Goal: Contribute content: Add original content to the website for others to see

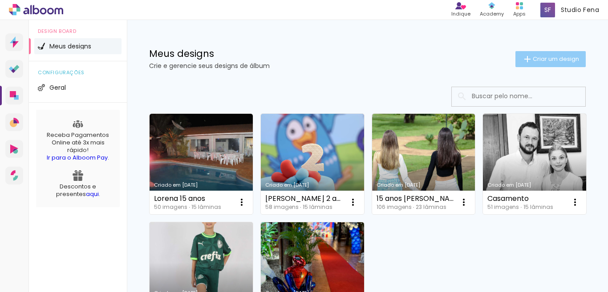
click at [561, 63] on paper-button "Criar um design" at bounding box center [550, 59] width 70 height 16
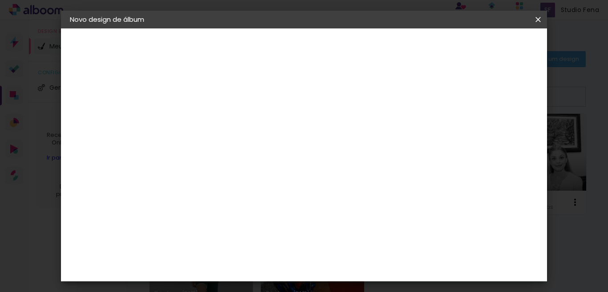
click at [215, 120] on input at bounding box center [215, 120] width 0 height 14
click at [215, 116] on input at bounding box center [215, 120] width 0 height 14
type input "90 anos"
type paper-input "90 anos"
click at [0, 0] on slot "Avançar" at bounding box center [0, 0] width 0 height 0
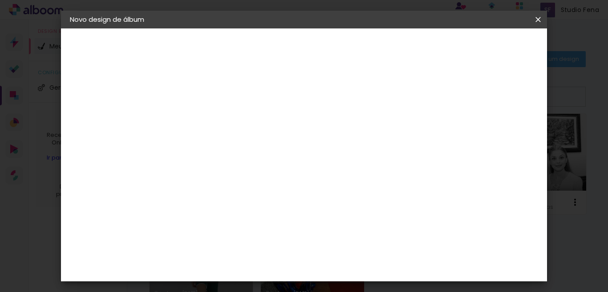
click at [382, 133] on paper-item "Tamanho Livre" at bounding box center [338, 135] width 85 height 20
click at [0, 0] on slot "Avançar" at bounding box center [0, 0] width 0 height 0
click at [359, 239] on input "60" at bounding box center [352, 240] width 23 height 13
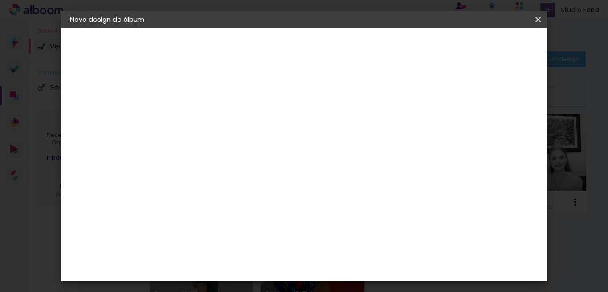
type input "40"
type paper-input "40"
click at [226, 162] on input "30" at bounding box center [217, 161] width 23 height 13
type input "250"
type paper-input "250"
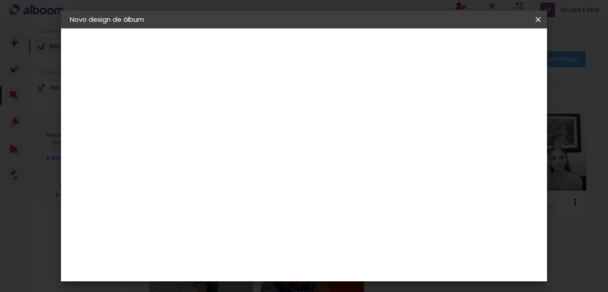
click at [317, 161] on div "cm" at bounding box center [321, 163] width 11 height 13
click at [313, 160] on input "250" at bounding box center [303, 163] width 23 height 13
type input "25"
type paper-input "25"
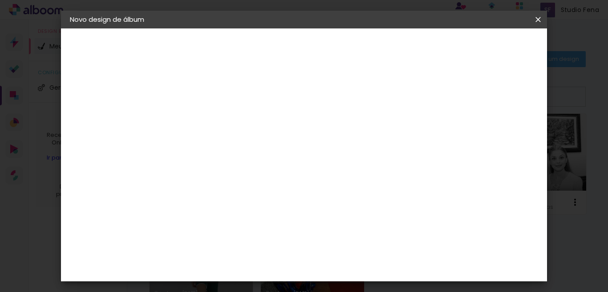
click at [460, 47] on span "Iniciar design" at bounding box center [439, 47] width 40 height 6
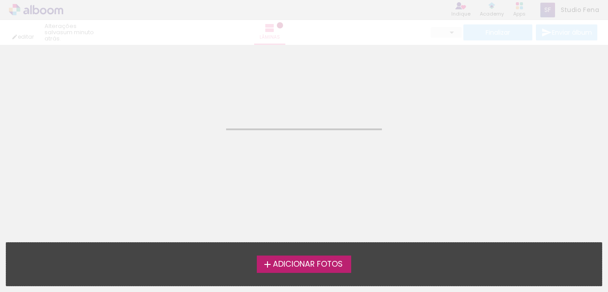
click at [325, 261] on span "Adicionar Fotos" at bounding box center [308, 265] width 70 height 8
click at [0, 0] on input "file" at bounding box center [0, 0] width 0 height 0
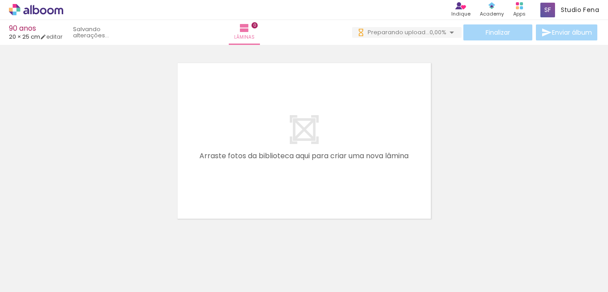
scroll to position [0, 944]
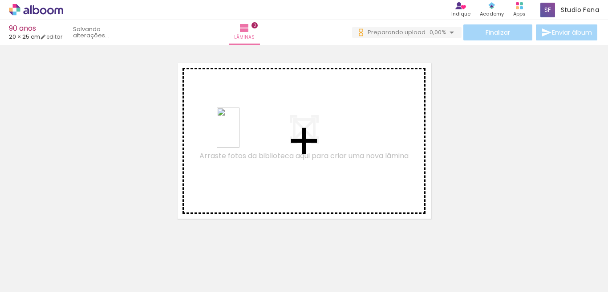
drag, startPoint x: 244, startPoint y: 267, endPoint x: 243, endPoint y: 134, distance: 132.2
click at [243, 134] on quentale-workspace at bounding box center [304, 146] width 608 height 292
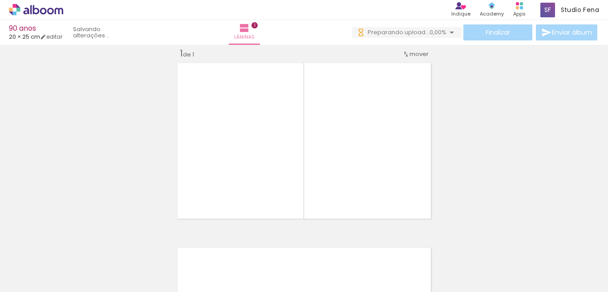
scroll to position [0, 567]
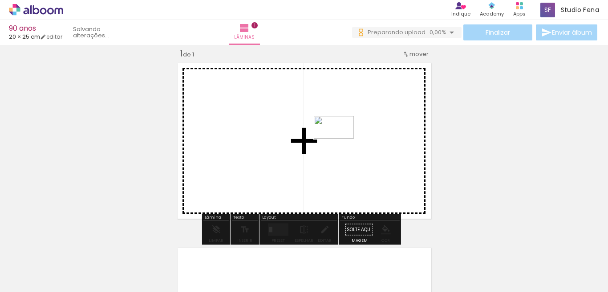
drag, startPoint x: 170, startPoint y: 268, endPoint x: 355, endPoint y: 125, distance: 233.7
click at [355, 125] on quentale-workspace at bounding box center [304, 146] width 608 height 292
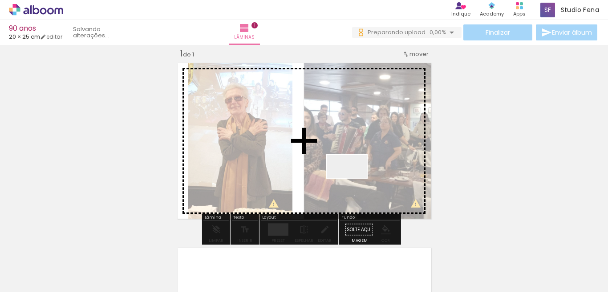
drag, startPoint x: 220, startPoint y: 265, endPoint x: 358, endPoint y: 179, distance: 162.7
click at [358, 179] on quentale-workspace at bounding box center [304, 146] width 608 height 292
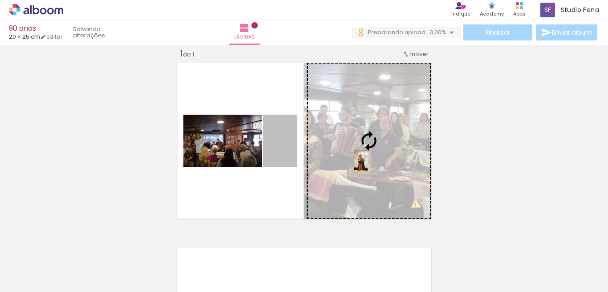
drag, startPoint x: 278, startPoint y: 158, endPoint x: 364, endPoint y: 161, distance: 86.8
click at [0, 0] on slot at bounding box center [0, 0] width 0 height 0
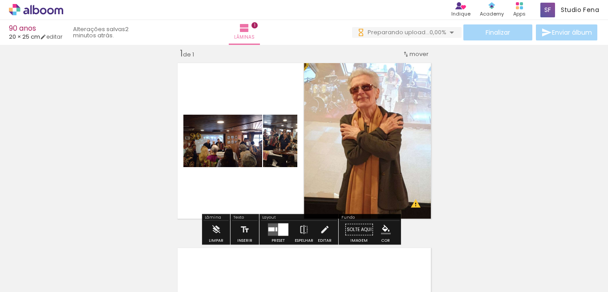
click at [376, 154] on quentale-photo at bounding box center [369, 141] width 130 height 163
click at [278, 227] on div at bounding box center [283, 230] width 10 height 12
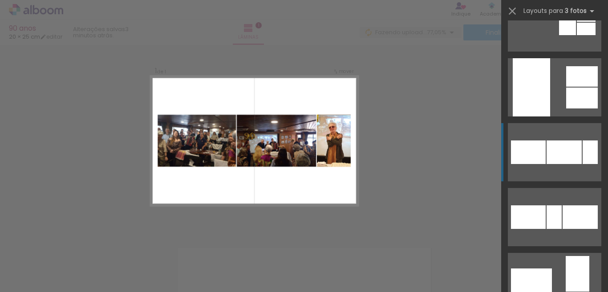
scroll to position [1023, 0]
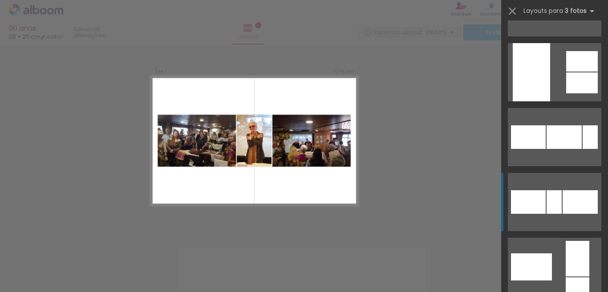
click at [575, 194] on div at bounding box center [579, 202] width 35 height 24
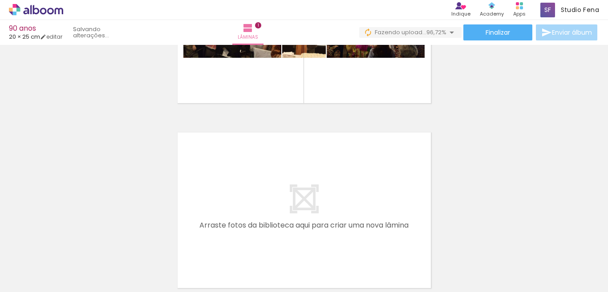
scroll to position [145, 0]
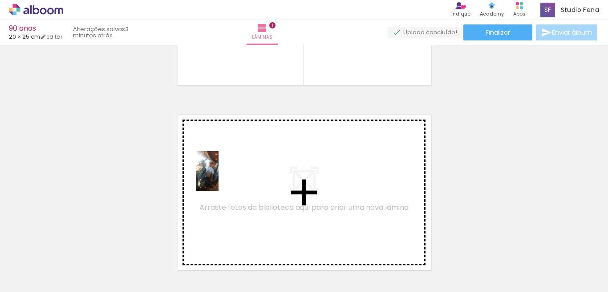
drag, startPoint x: 77, startPoint y: 271, endPoint x: 226, endPoint y: 176, distance: 177.3
click at [226, 176] on quentale-workspace at bounding box center [304, 146] width 608 height 292
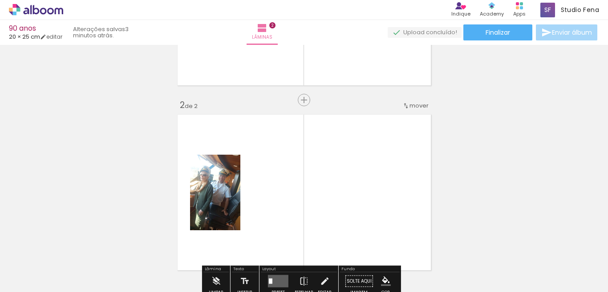
scroll to position [196, 0]
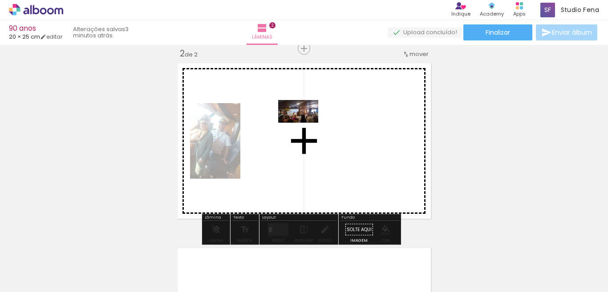
drag, startPoint x: 272, startPoint y: 271, endPoint x: 305, endPoint y: 124, distance: 151.3
click at [305, 124] on quentale-workspace at bounding box center [304, 146] width 608 height 292
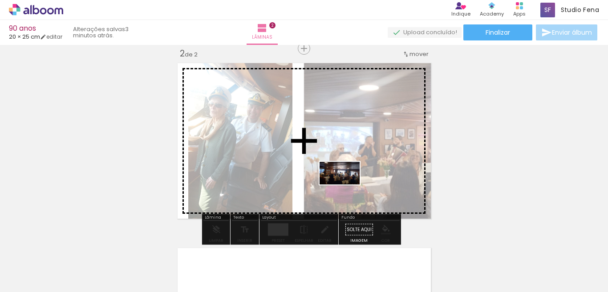
drag, startPoint x: 325, startPoint y: 266, endPoint x: 346, endPoint y: 189, distance: 80.3
click at [346, 189] on quentale-workspace at bounding box center [304, 146] width 608 height 292
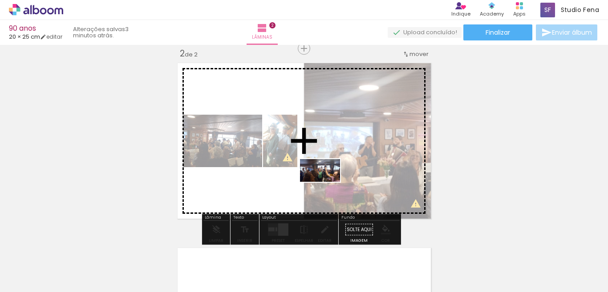
drag, startPoint x: 373, startPoint y: 267, endPoint x: 316, endPoint y: 182, distance: 102.3
click at [316, 182] on quentale-workspace at bounding box center [304, 146] width 608 height 292
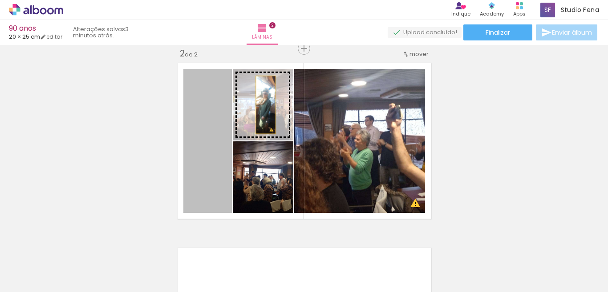
drag, startPoint x: 204, startPoint y: 161, endPoint x: 262, endPoint y: 105, distance: 80.3
click at [0, 0] on slot at bounding box center [0, 0] width 0 height 0
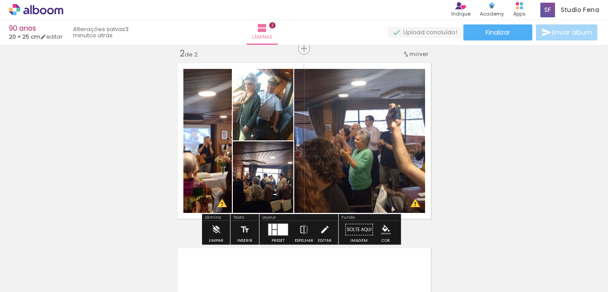
click at [272, 227] on div at bounding box center [274, 226] width 4 height 5
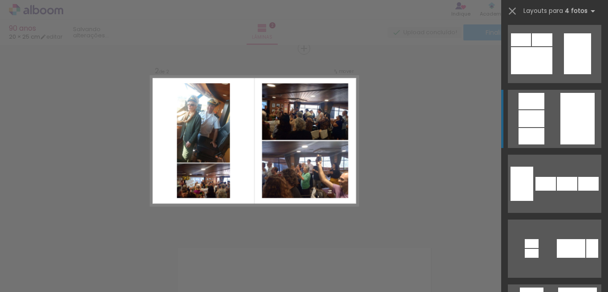
scroll to position [845, 0]
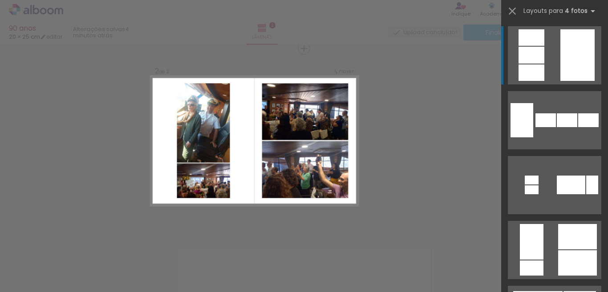
click at [558, 237] on div at bounding box center [577, 236] width 39 height 25
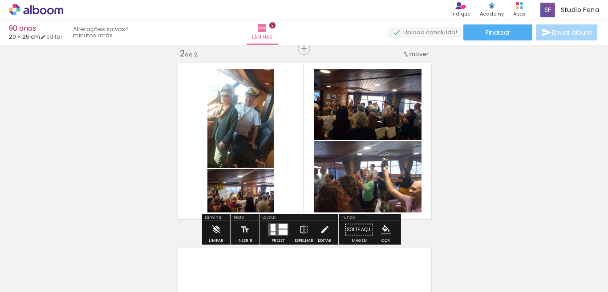
click at [247, 133] on quentale-photo at bounding box center [240, 118] width 66 height 99
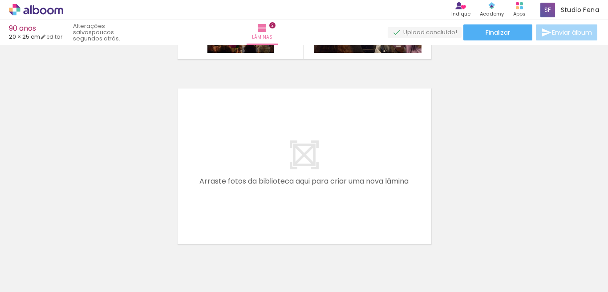
scroll to position [0, 912]
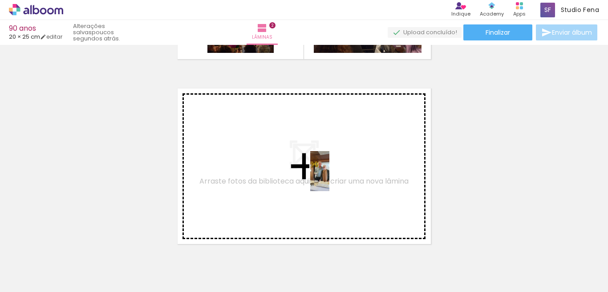
drag, startPoint x: 330, startPoint y: 270, endPoint x: 338, endPoint y: 175, distance: 95.6
click at [338, 175] on quentale-workspace at bounding box center [304, 146] width 608 height 292
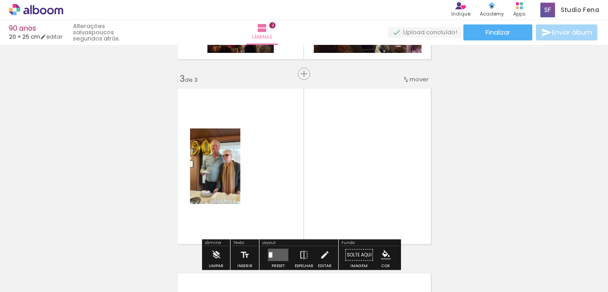
scroll to position [381, 0]
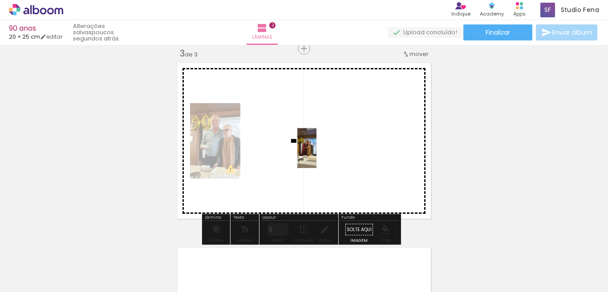
drag, startPoint x: 380, startPoint y: 268, endPoint x: 321, endPoint y: 149, distance: 132.5
click at [321, 149] on quentale-workspace at bounding box center [304, 146] width 608 height 292
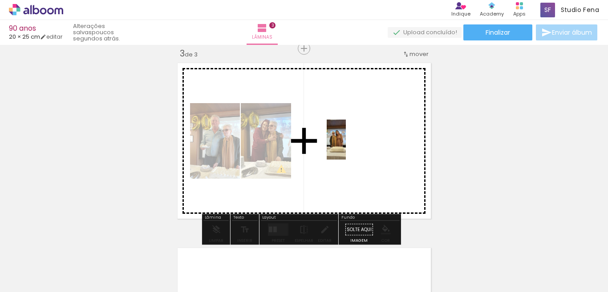
drag, startPoint x: 426, startPoint y: 269, endPoint x: 353, endPoint y: 145, distance: 144.0
click at [353, 145] on quentale-workspace at bounding box center [304, 146] width 608 height 292
